Goal: Task Accomplishment & Management: Manage account settings

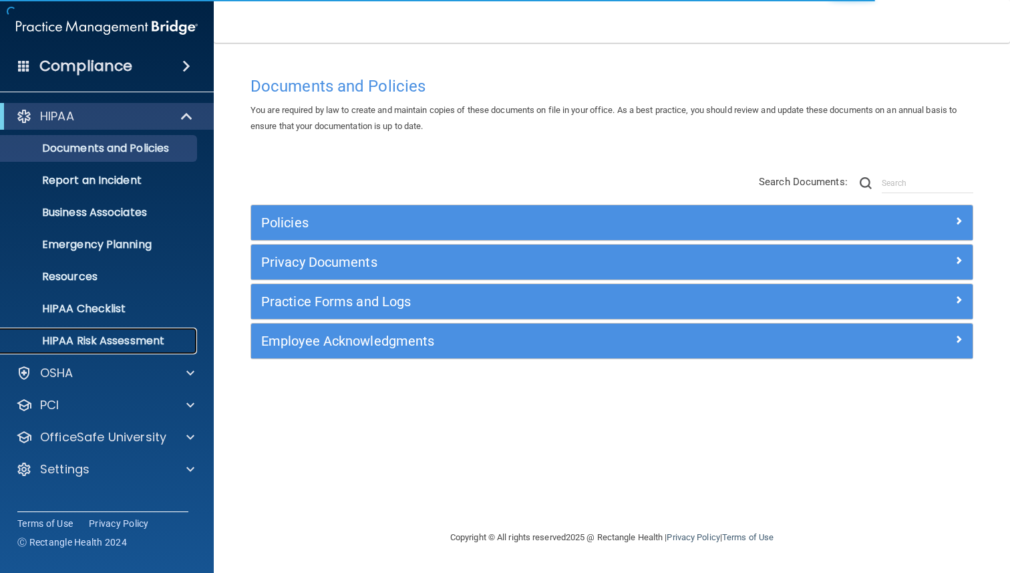
click at [117, 343] on p "HIPAA Risk Assessment" at bounding box center [100, 340] width 182 height 13
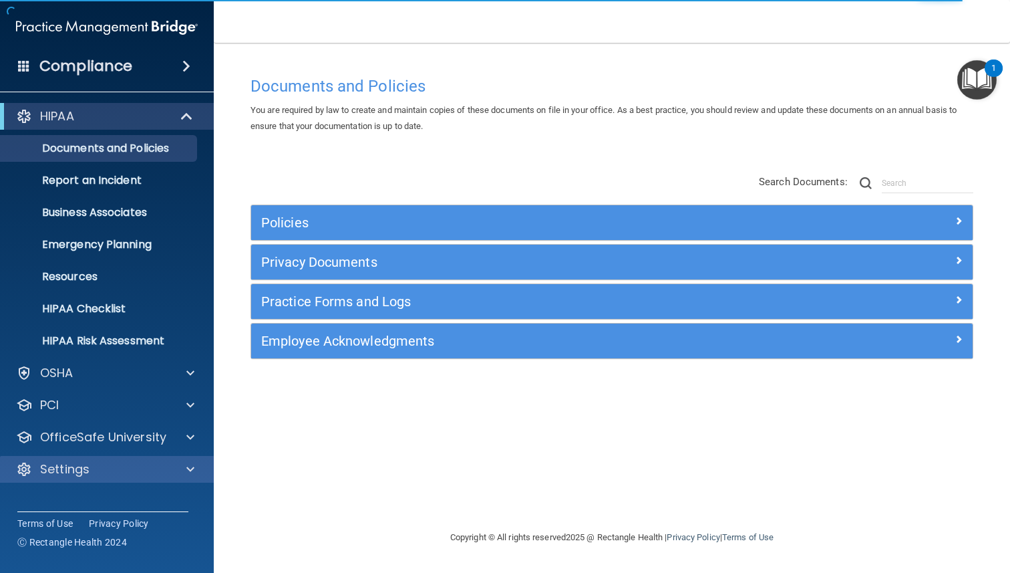
click at [82, 478] on div "Settings" at bounding box center [107, 469] width 214 height 27
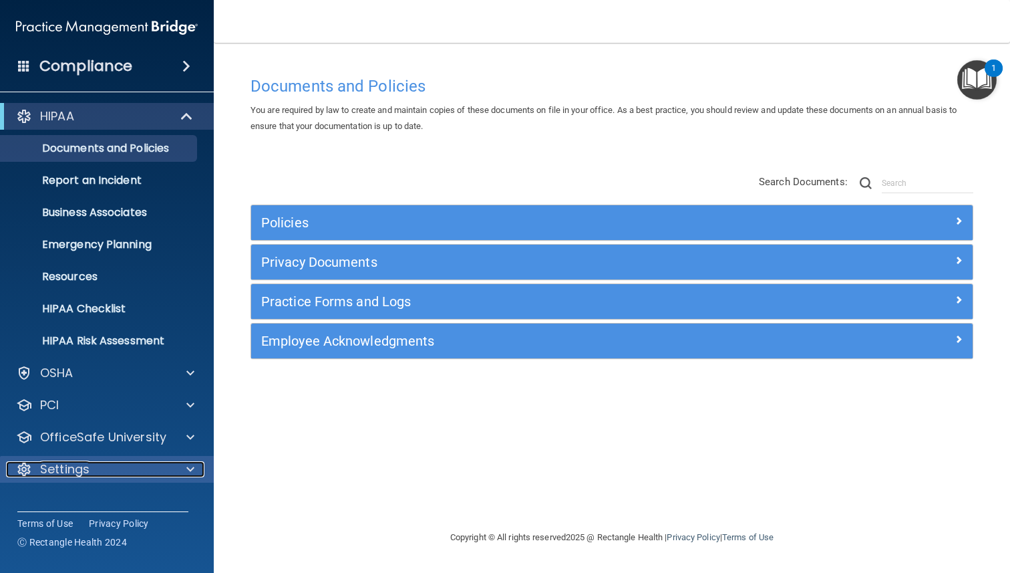
click at [182, 470] on div at bounding box center [188, 469] width 33 height 16
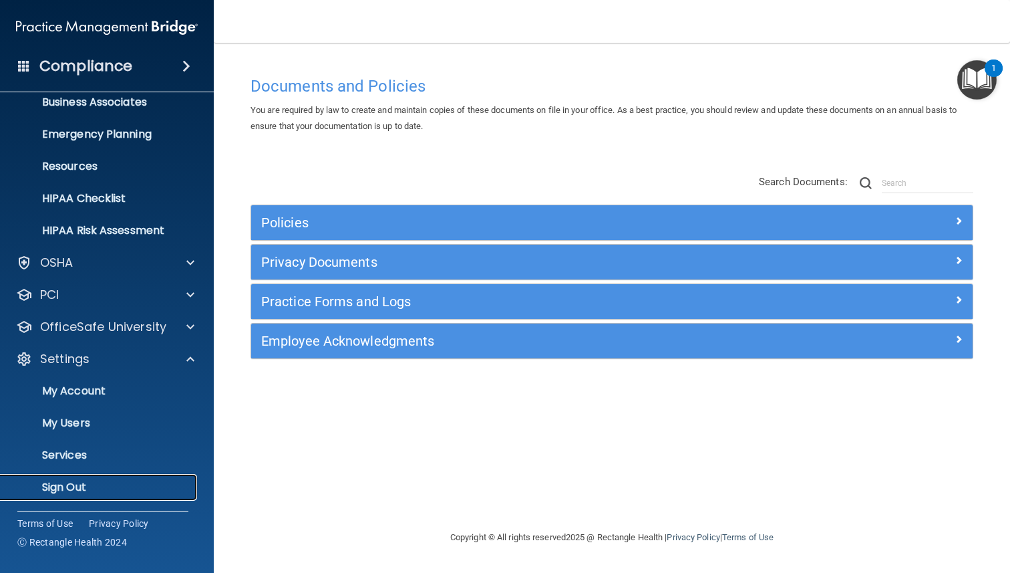
click at [98, 483] on p "Sign Out" at bounding box center [100, 486] width 182 height 13
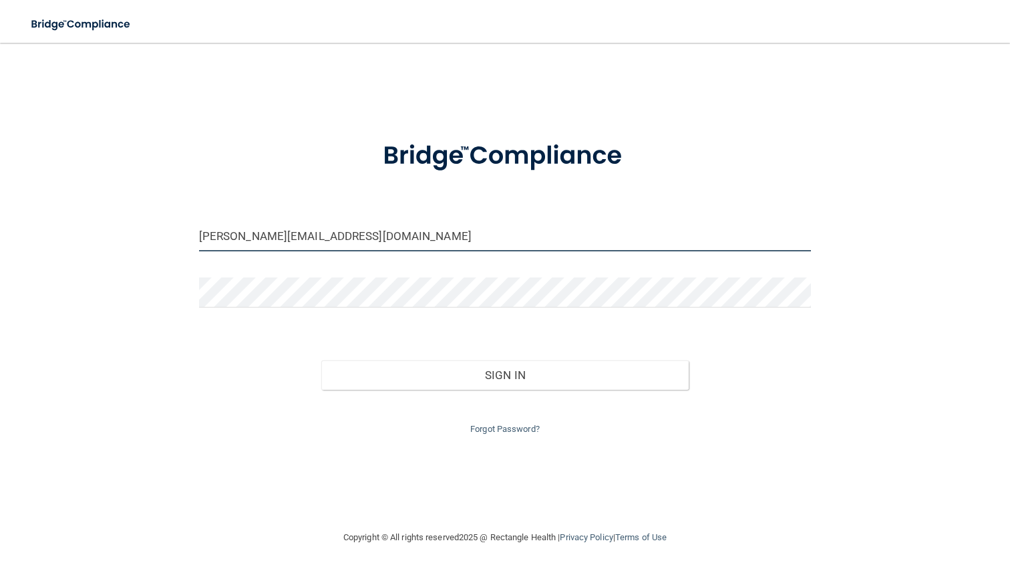
click at [338, 230] on input "[PERSON_NAME][EMAIL_ADDRESS][DOMAIN_NAME]" at bounding box center [505, 236] width 613 height 30
click at [337, 230] on input "[PERSON_NAME][EMAIL_ADDRESS][DOMAIN_NAME]" at bounding box center [505, 236] width 613 height 30
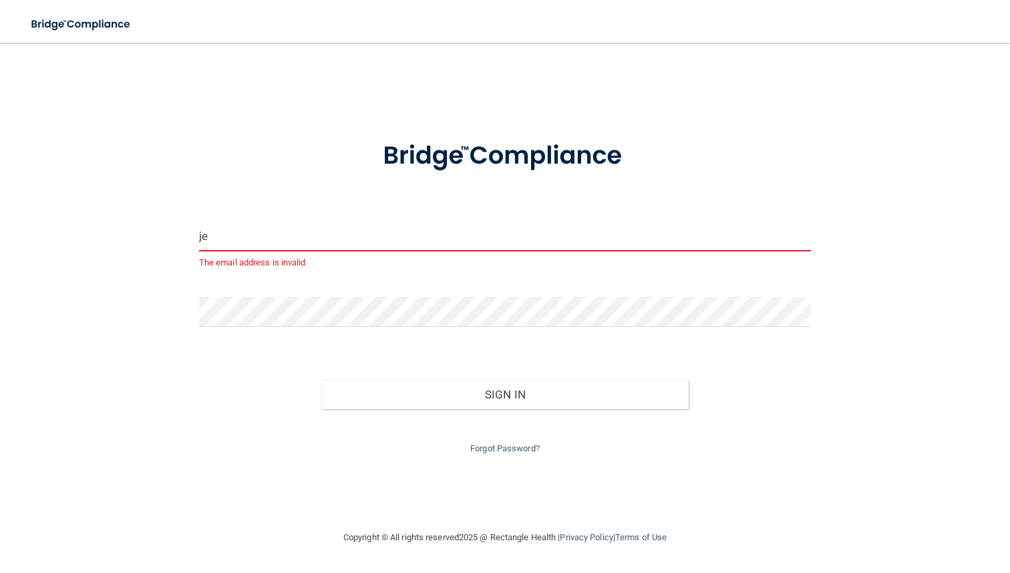
type input "[EMAIL_ADDRESS][DOMAIN_NAME]"
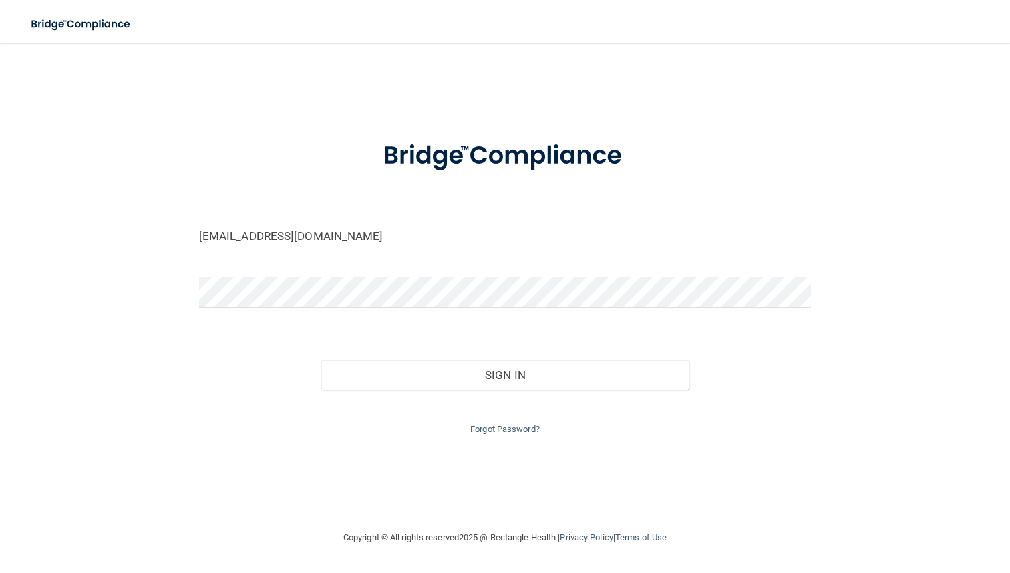
click at [869, 45] on main "[EMAIL_ADDRESS][DOMAIN_NAME] Invalid email/password. You don't have permission …" at bounding box center [505, 308] width 1010 height 530
click at [385, 487] on div "[EMAIL_ADDRESS][DOMAIN_NAME] Invalid email/password. You don't have permission …" at bounding box center [505, 286] width 957 height 460
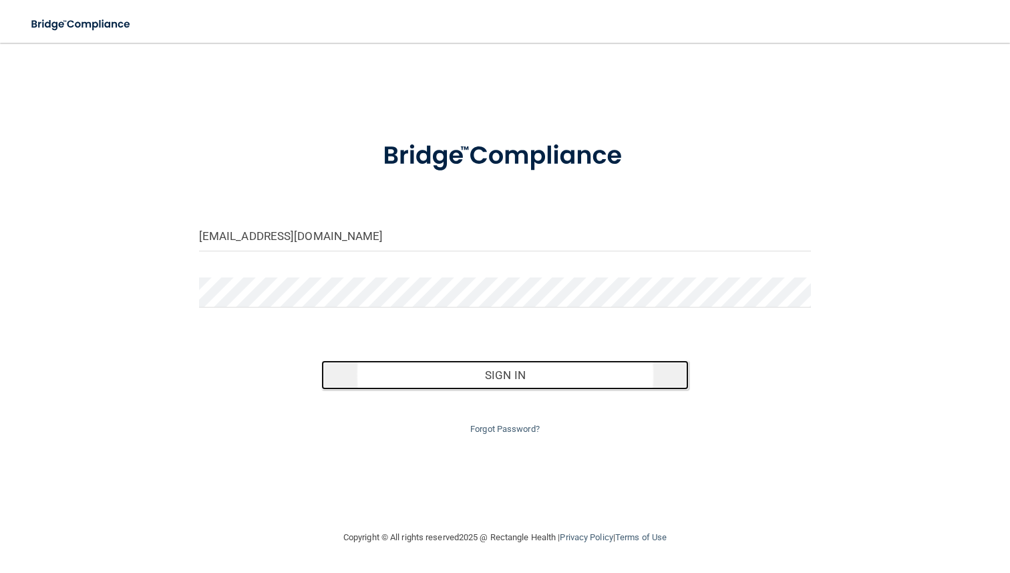
click at [490, 374] on button "Sign In" at bounding box center [504, 374] width 367 height 29
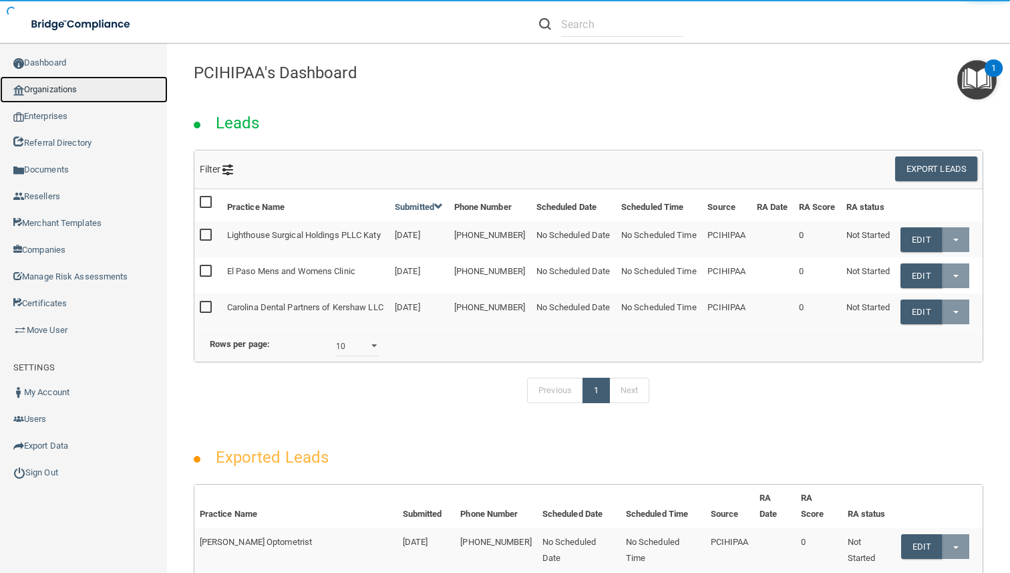
click at [45, 86] on link "Organizations" at bounding box center [84, 89] width 168 height 27
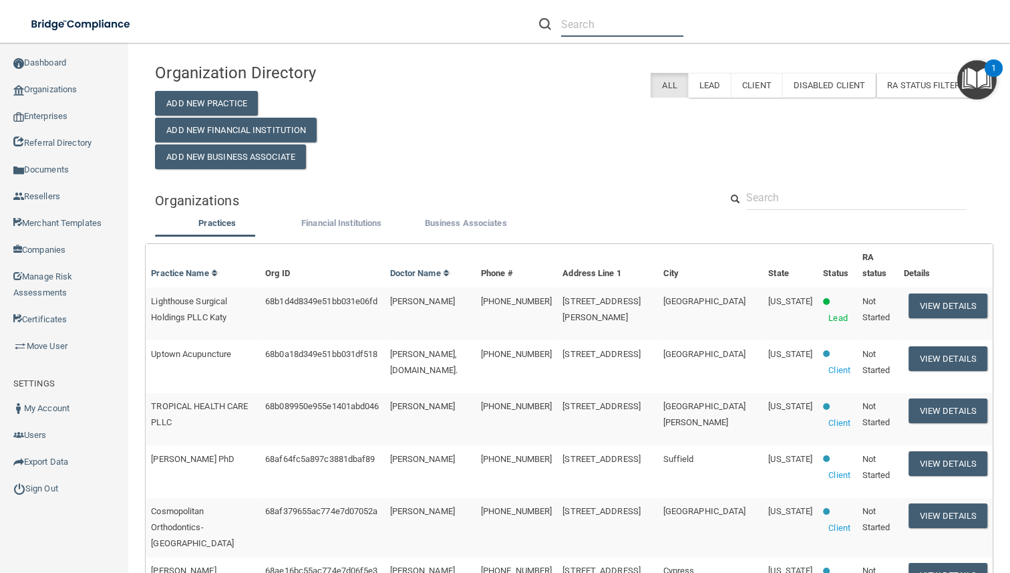
click at [610, 31] on input "text" at bounding box center [622, 24] width 122 height 25
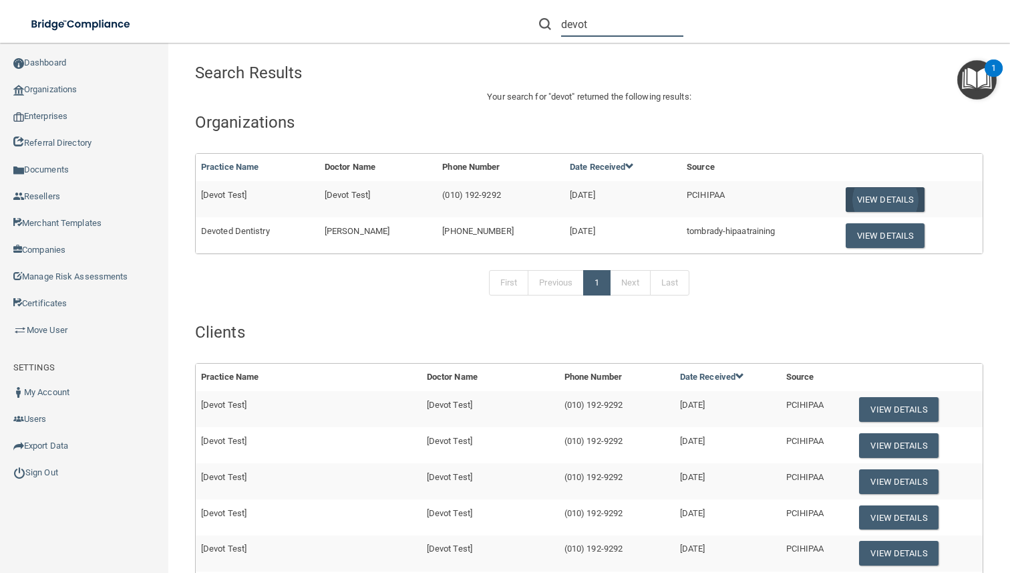
type input "devot"
click at [868, 194] on button "View Details" at bounding box center [885, 199] width 79 height 25
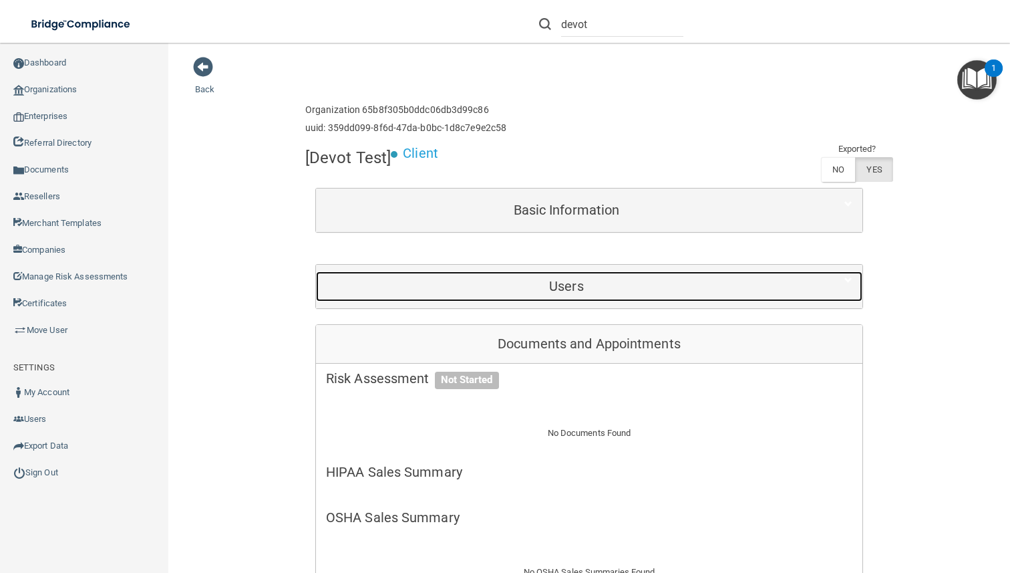
click at [547, 289] on h5 "Users" at bounding box center [566, 286] width 481 height 15
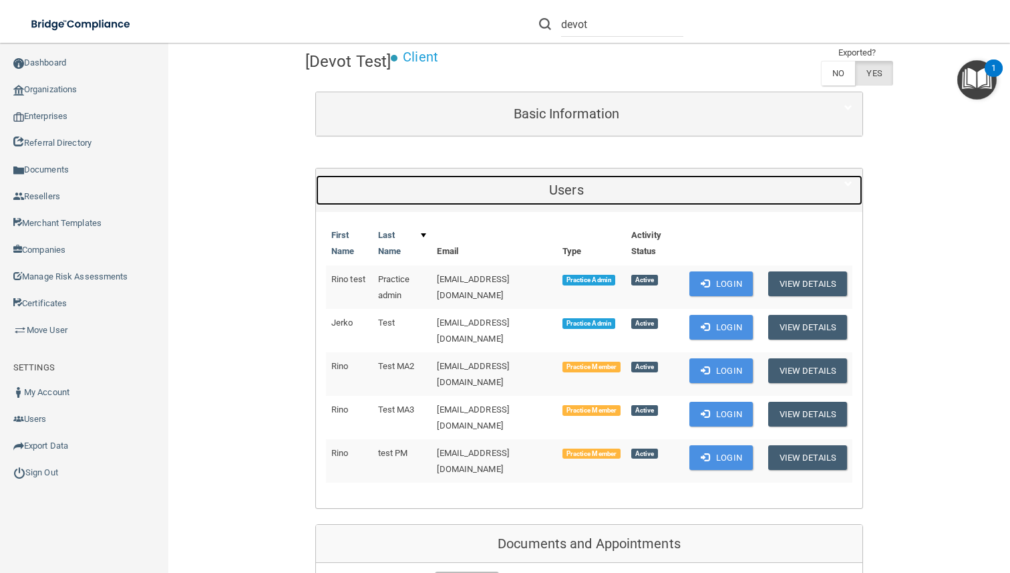
scroll to position [159, 0]
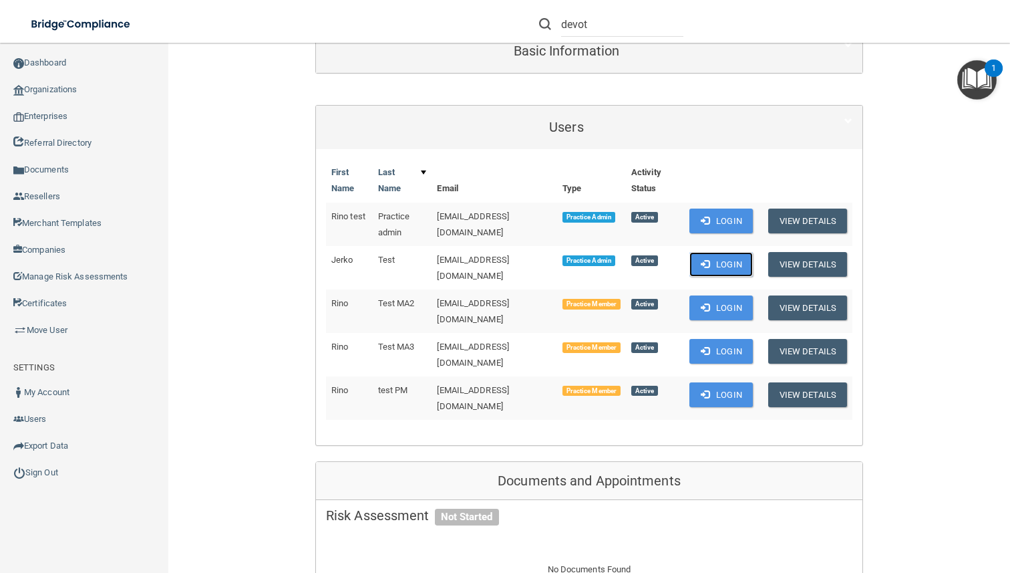
click at [714, 261] on button "Login" at bounding box center [720, 264] width 63 height 25
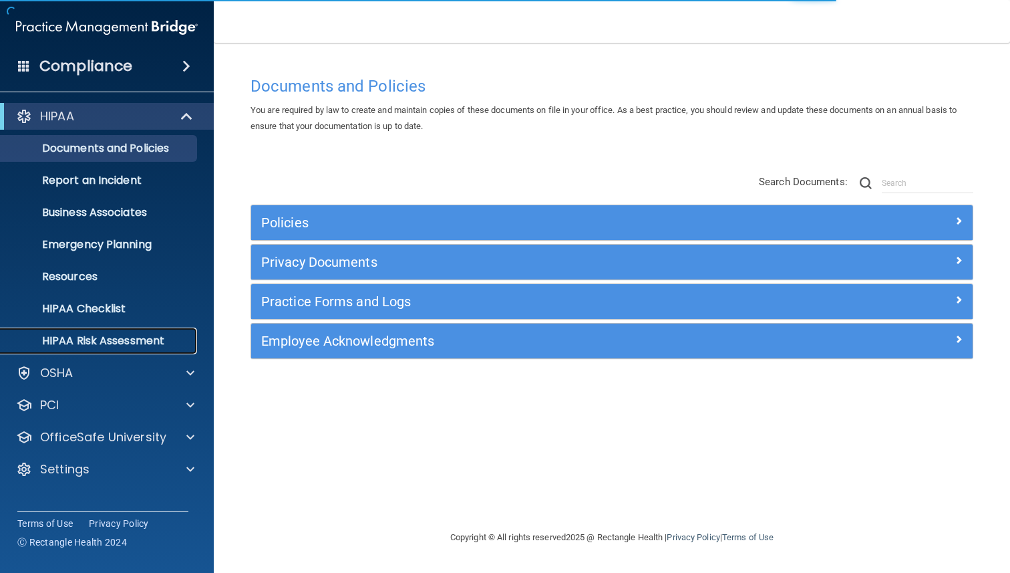
click at [128, 335] on p "HIPAA Risk Assessment" at bounding box center [100, 340] width 182 height 13
